Goal: Task Accomplishment & Management: Use online tool/utility

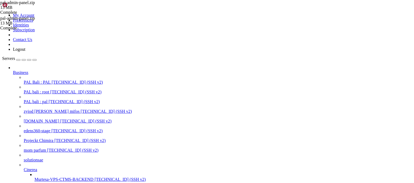
click at [52, 80] on span "[TECHNICAL_ID] (SSH v2)" at bounding box center [77, 82] width 51 height 5
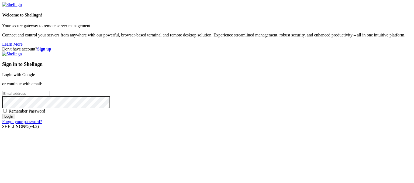
click at [35, 72] on link "Login with Google" at bounding box center [18, 74] width 33 height 5
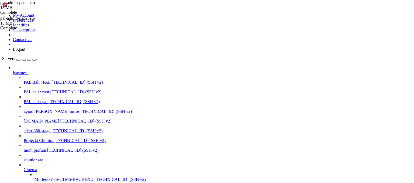
scroll to position [135, 0]
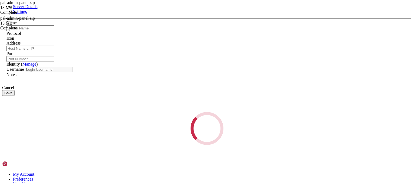
type input "[DATE] CTMS"
type input "[TECHNICAL_ID]"
type input "22"
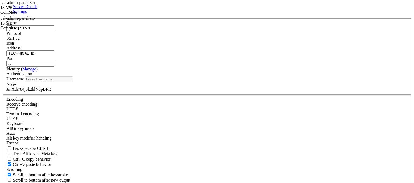
type input "root"
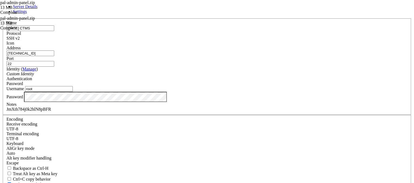
click at [16, 107] on label "Notes" at bounding box center [11, 104] width 10 height 5
click at [178, 112] on div "JmXth784j0k2hlN8pBFR" at bounding box center [206, 109] width 401 height 5
click at [88, 47] on div "Server Details Settings Name [DATE] CTMS Protocol SSH v2 Icon" at bounding box center [207, 115] width 410 height 223
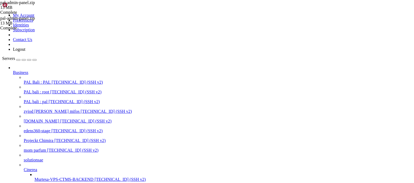
scroll to position [0, 0]
click at [52, 80] on span "[TECHNICAL_ID] (SSH v2)" at bounding box center [77, 82] width 51 height 5
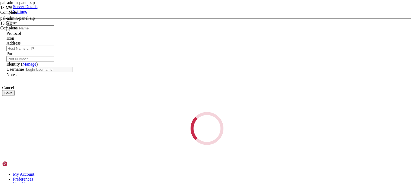
type input "PAL Bali : PAL"
type input "[TECHNICAL_ID]"
type input "55555"
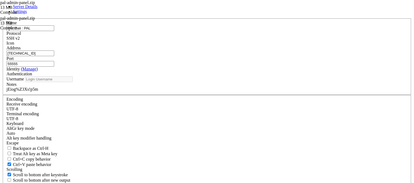
type input "pal"
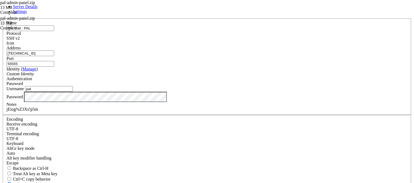
click at [16, 107] on label "Notes" at bounding box center [11, 104] width 10 height 5
click at [159, 112] on div "jEiog%Z3Xs!p5m" at bounding box center [206, 109] width 401 height 5
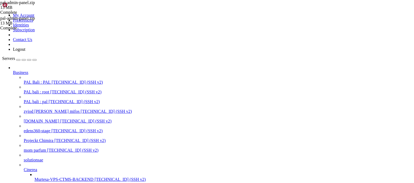
scroll to position [4816, 0]
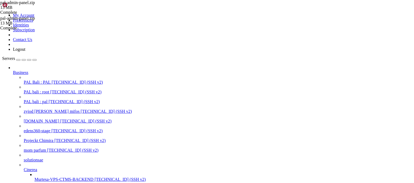
scroll to position [4888, 0]
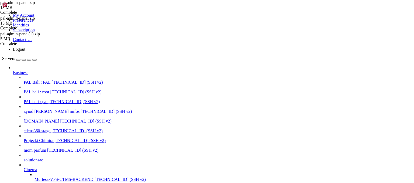
drag, startPoint x: 20, startPoint y: 518, endPoint x: 109, endPoint y: 521, distance: 89.3
